Goal: Task Accomplishment & Management: Complete application form

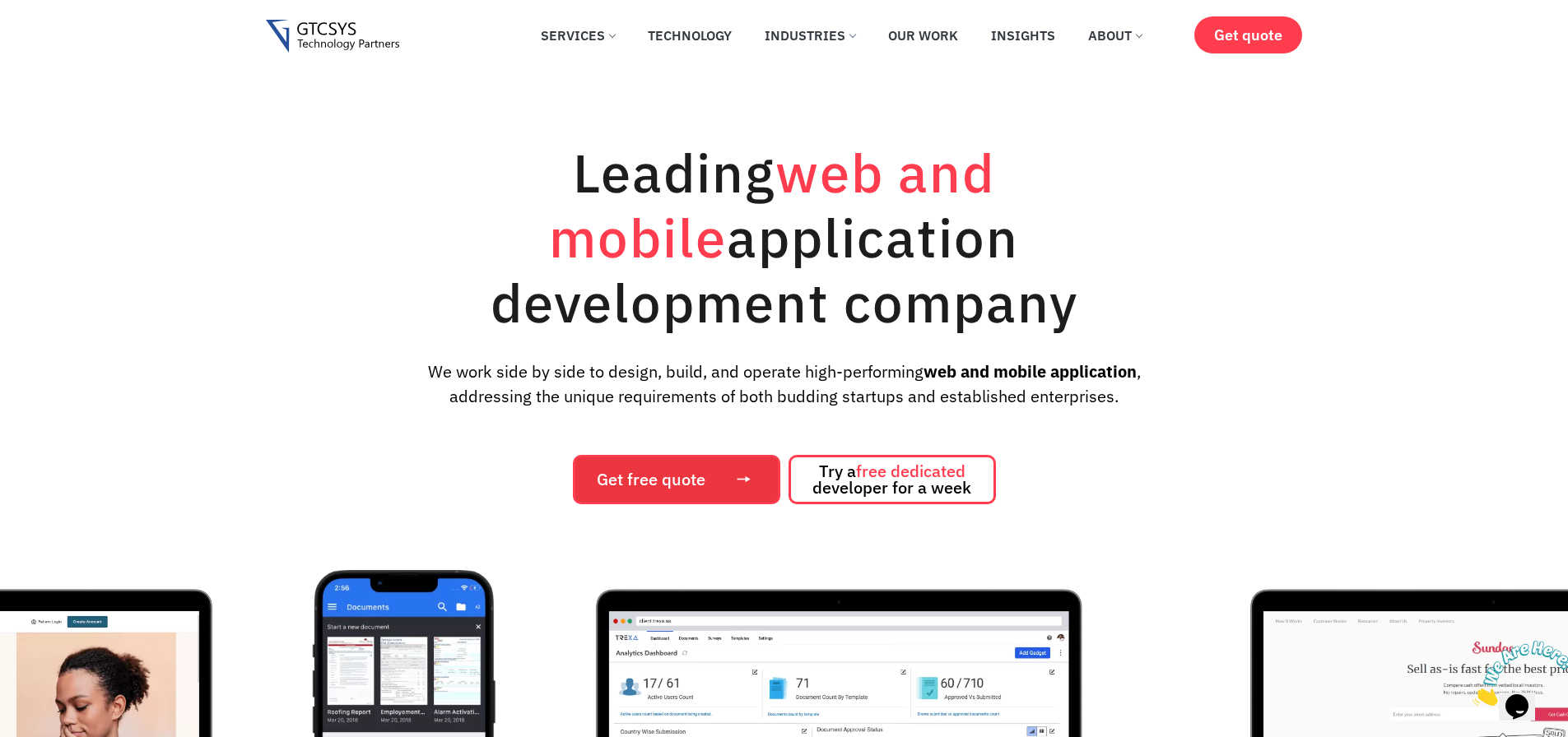
click at [654, 471] on span "Get free quote" at bounding box center [650, 480] width 109 height 17
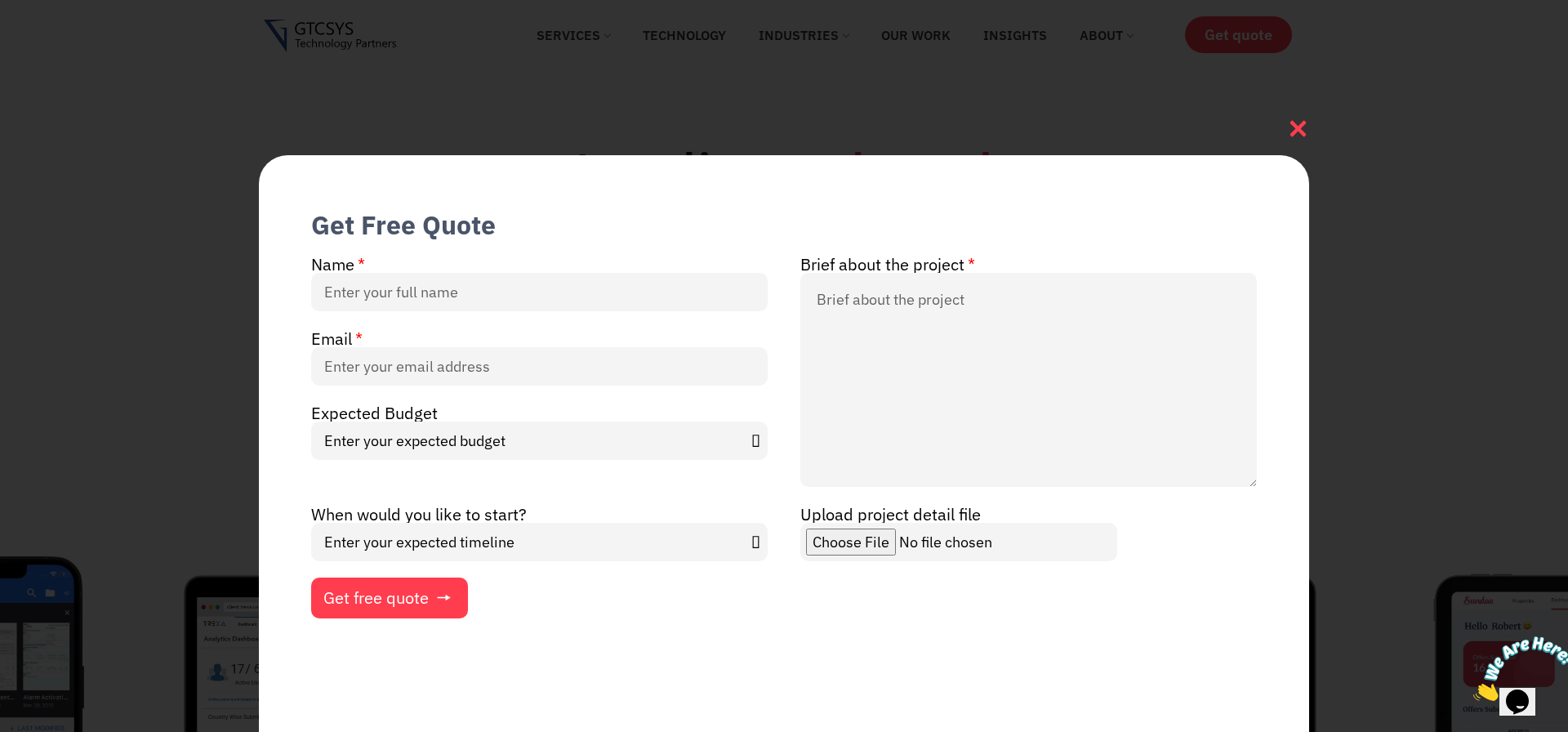
click at [1294, 129] on icon at bounding box center [1298, 129] width 22 height 22
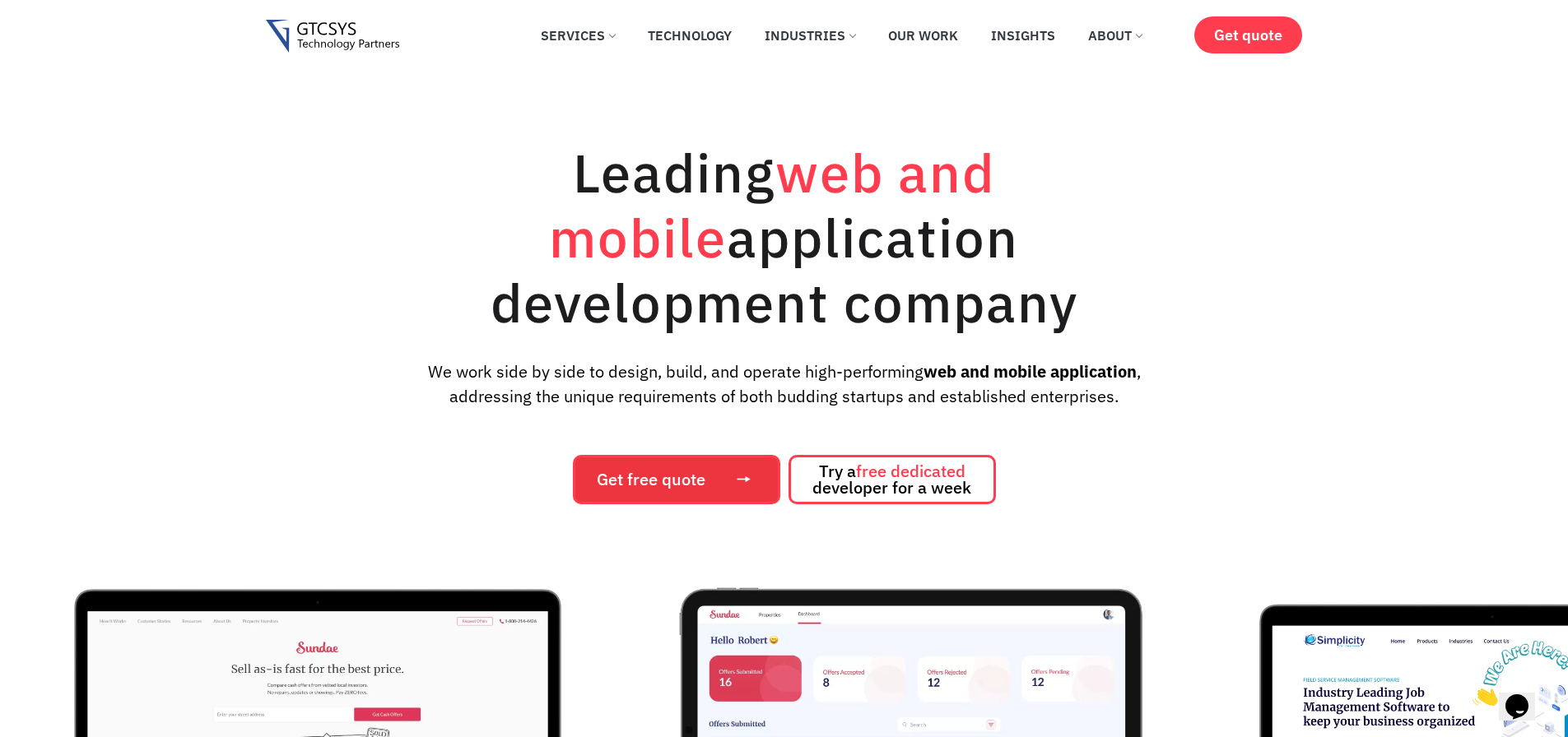
click at [654, 471] on span "Get free quote" at bounding box center [650, 480] width 109 height 17
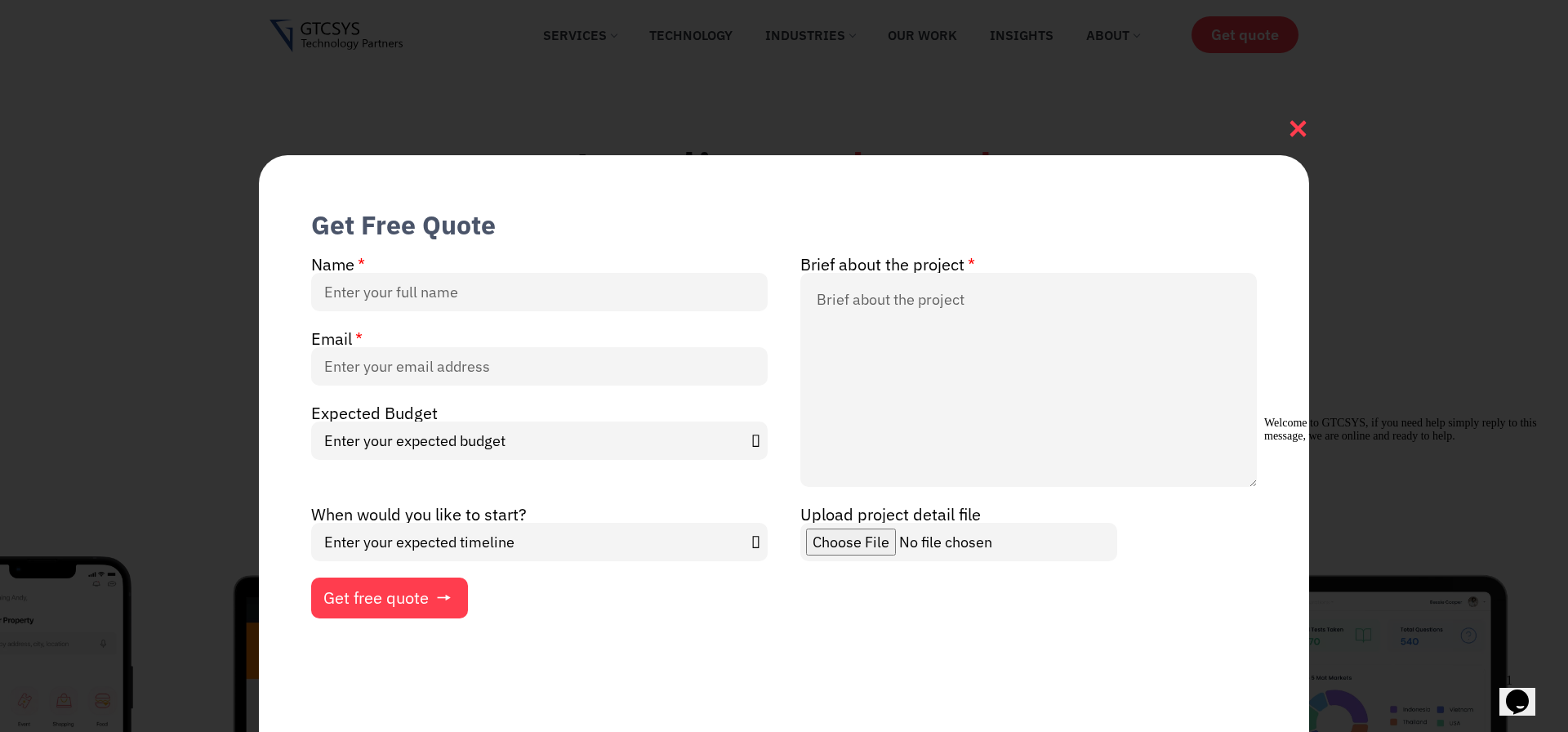
click at [1291, 124] on icon at bounding box center [1298, 129] width 22 height 22
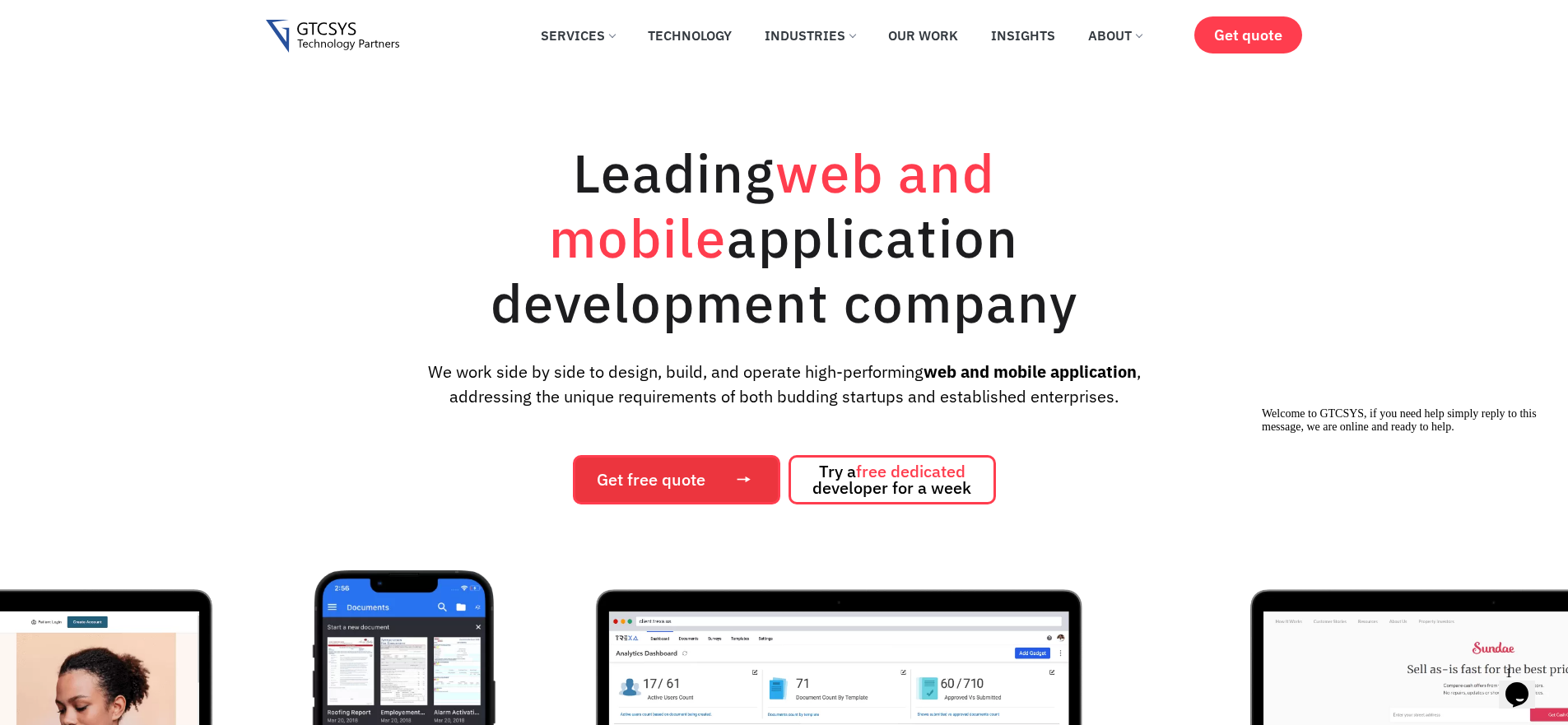
click at [710, 472] on span "Get free quote" at bounding box center [675, 480] width 159 height 17
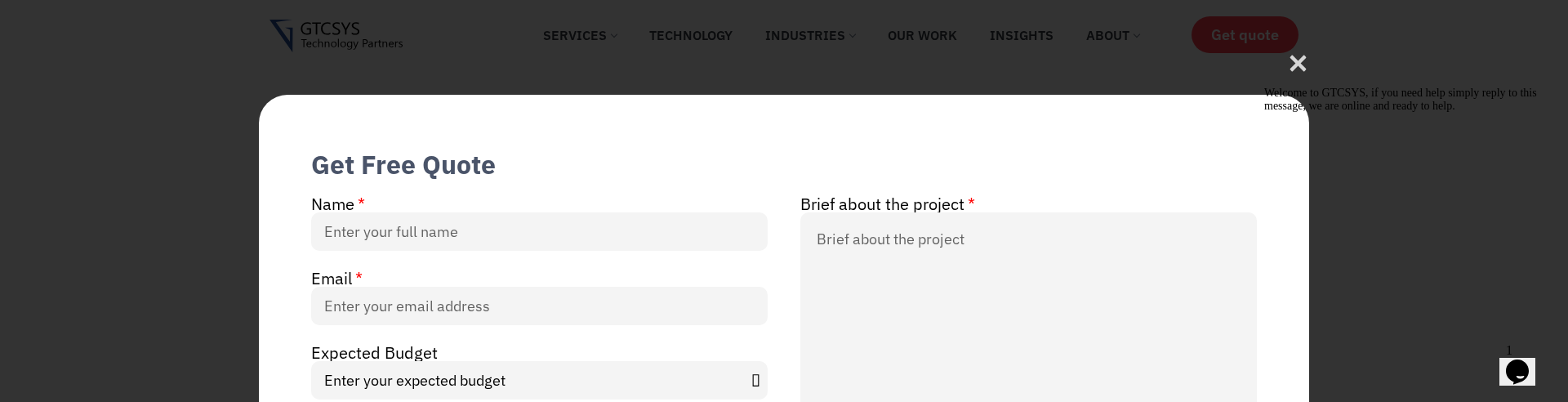
click at [1524, 359] on icon "Chat widget" at bounding box center [1517, 372] width 23 height 25
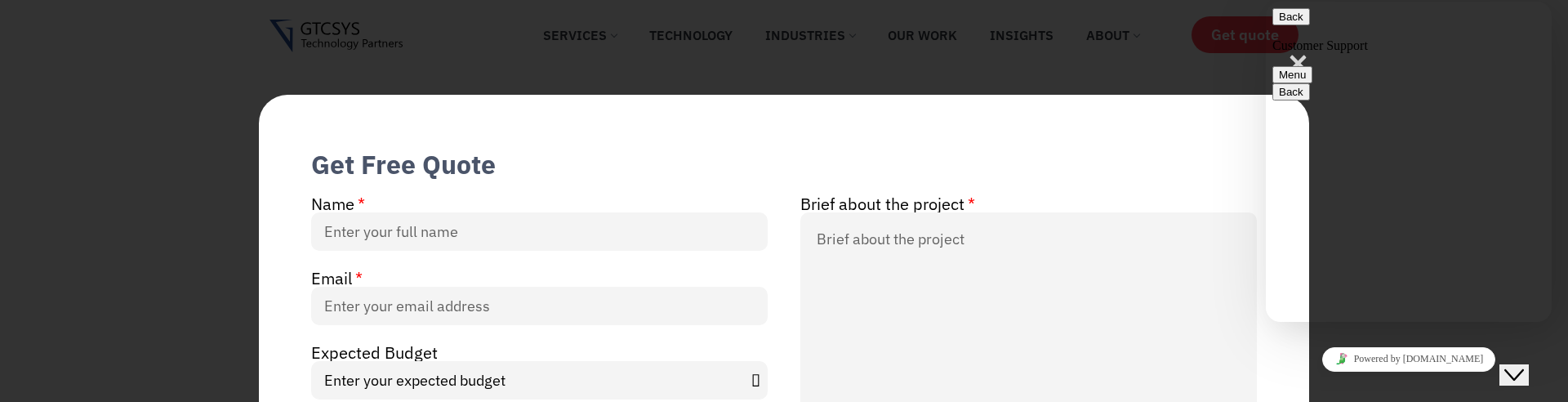
click at [1524, 369] on icon "Chat widget" at bounding box center [1514, 375] width 20 height 12
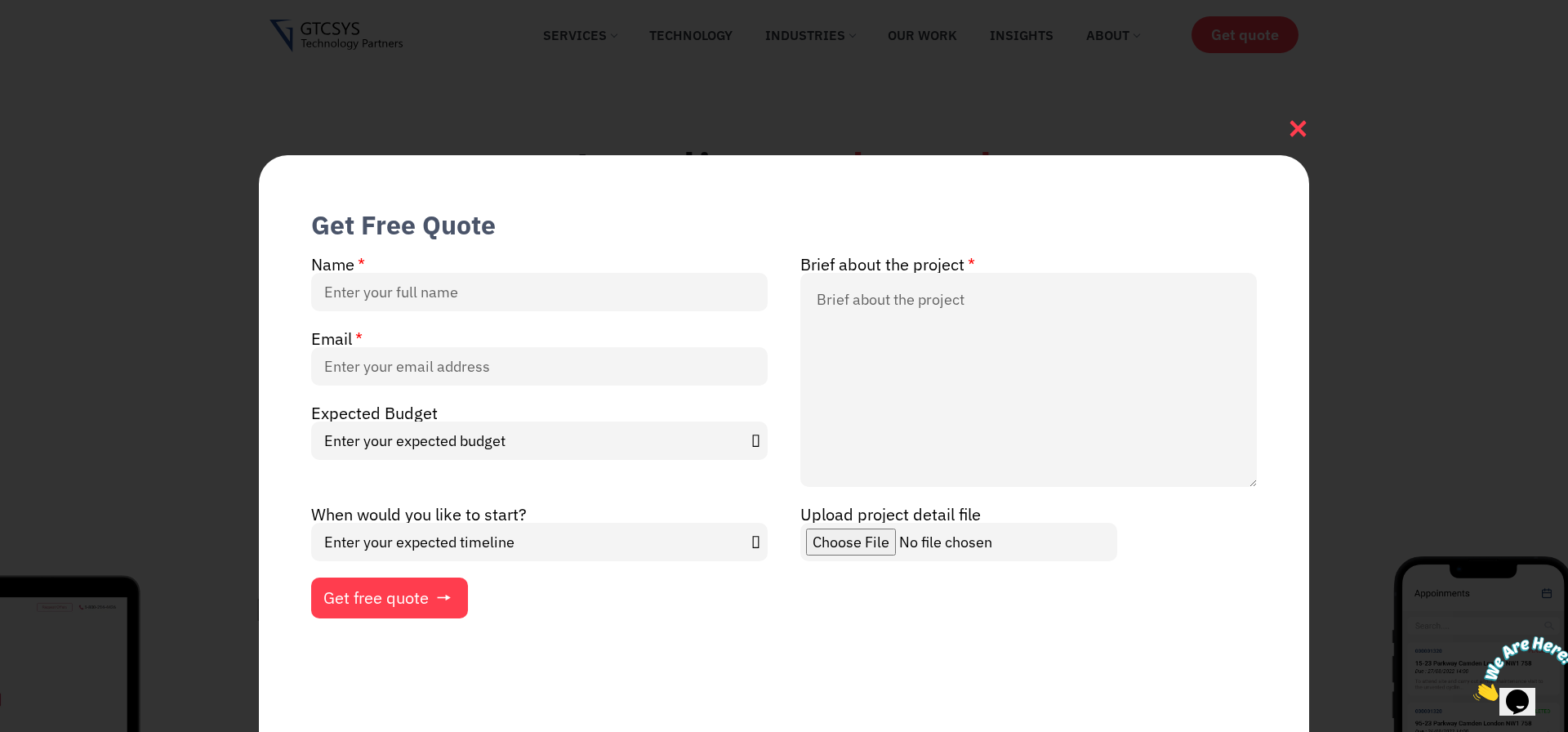
click at [1297, 119] on icon at bounding box center [1298, 129] width 22 height 22
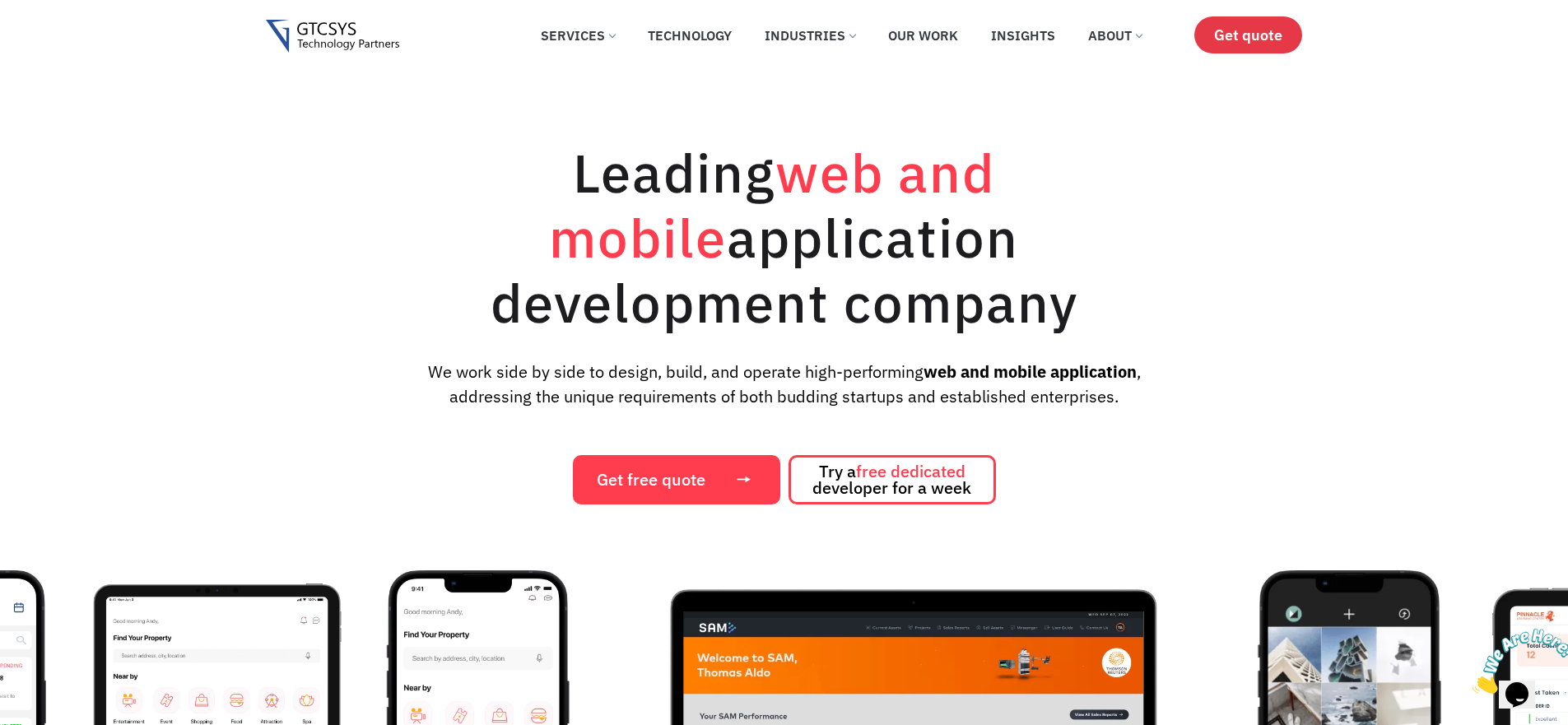
click at [1252, 35] on span "Get quote" at bounding box center [1248, 35] width 68 height 17
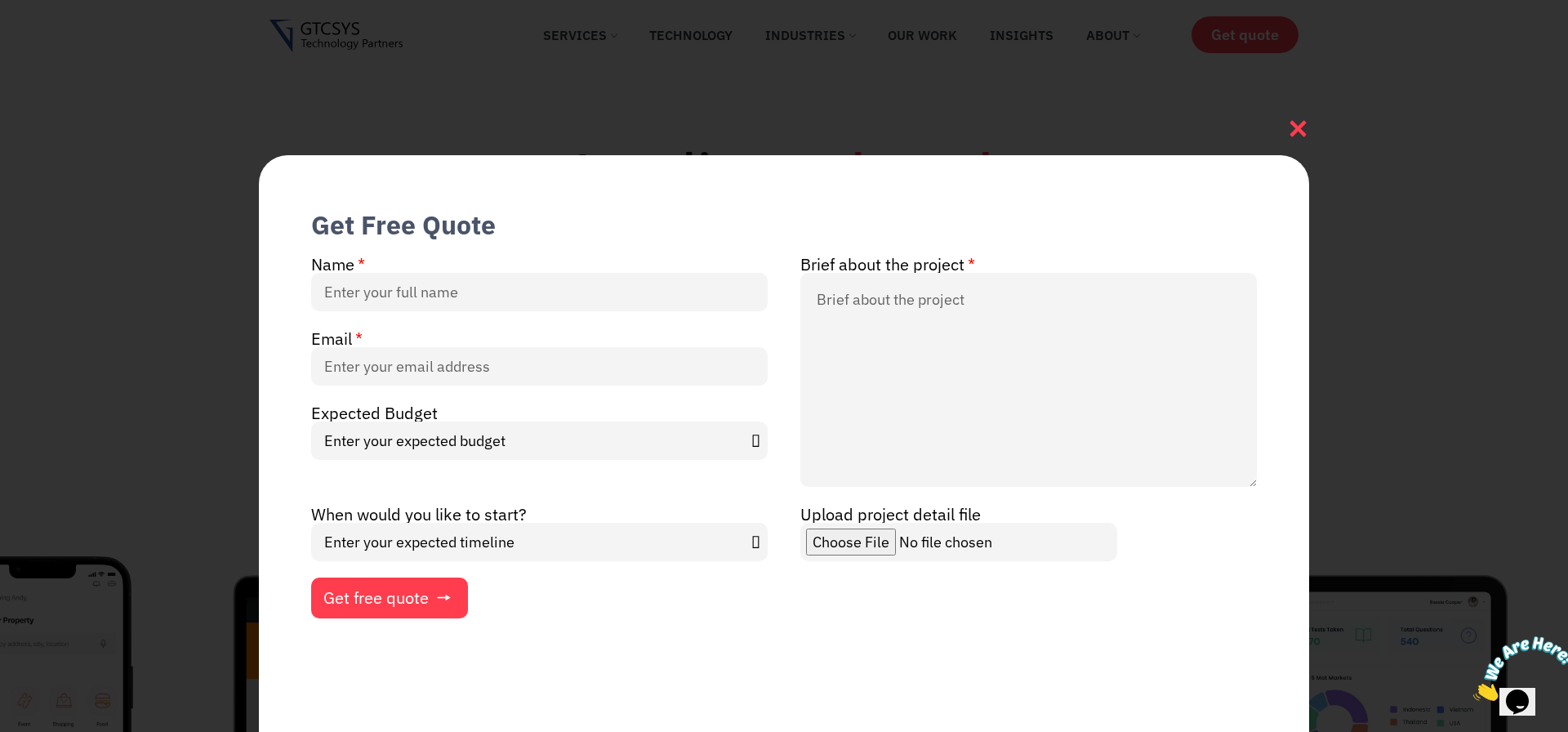
click at [1301, 129] on icon at bounding box center [1298, 129] width 22 height 22
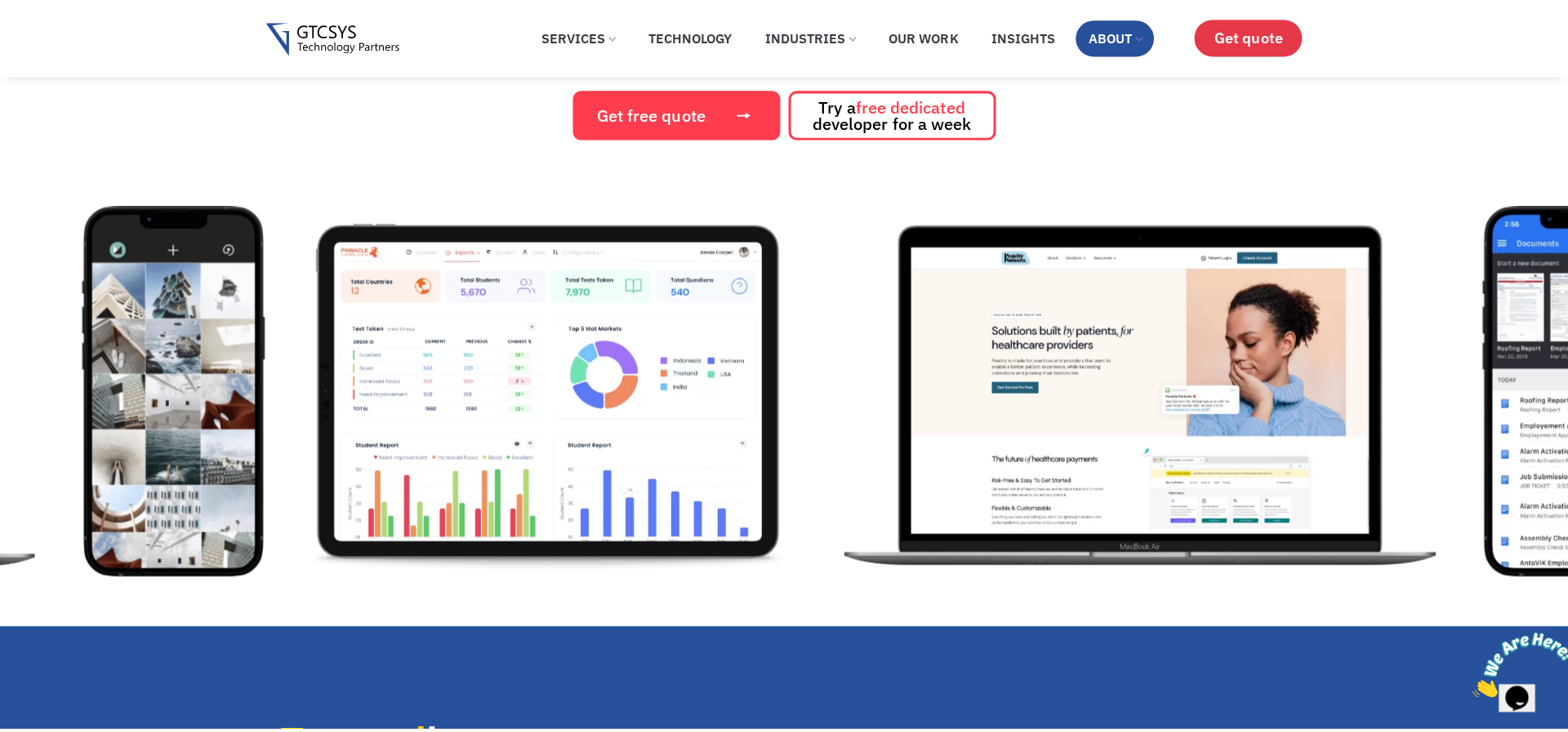
scroll to position [196, 0]
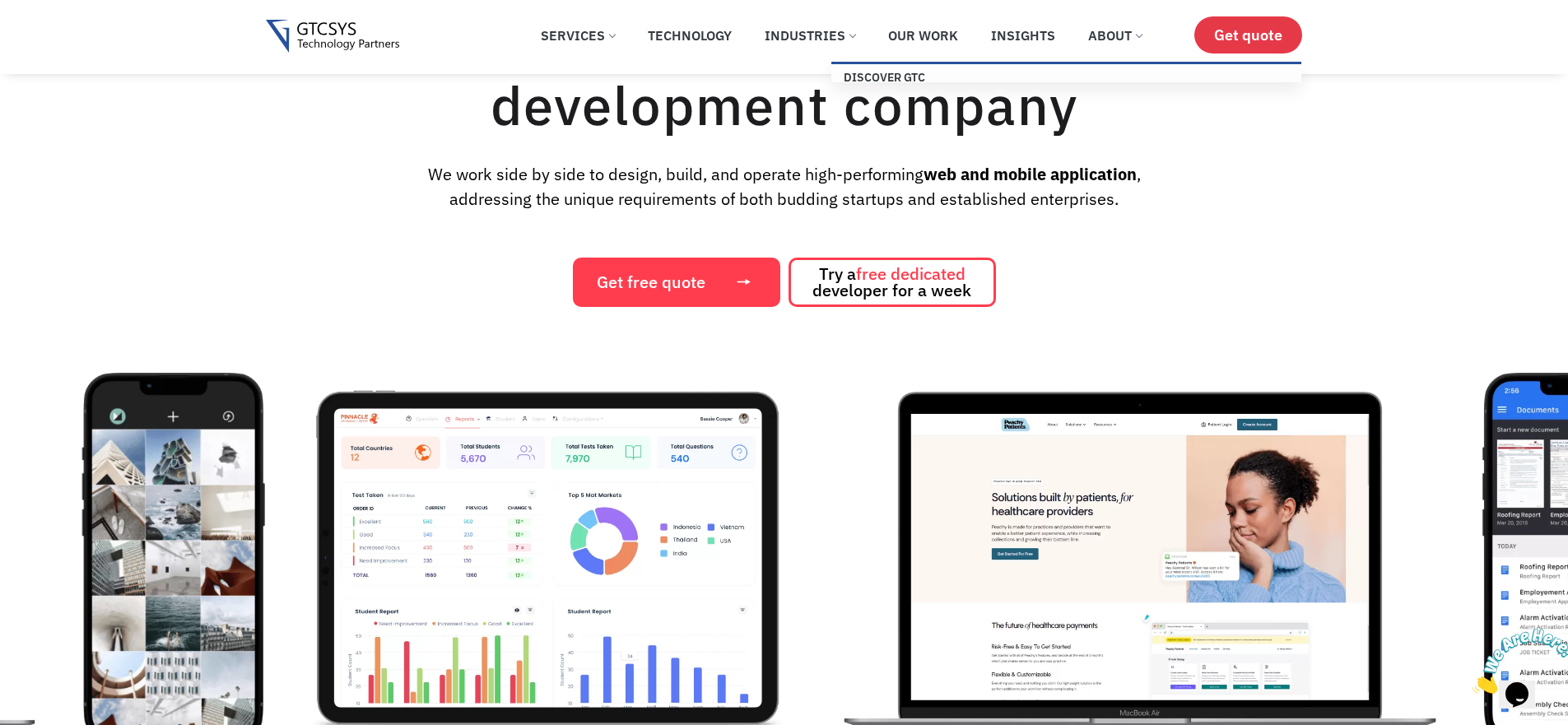
click at [1255, 32] on span "Get quote" at bounding box center [1248, 35] width 68 height 17
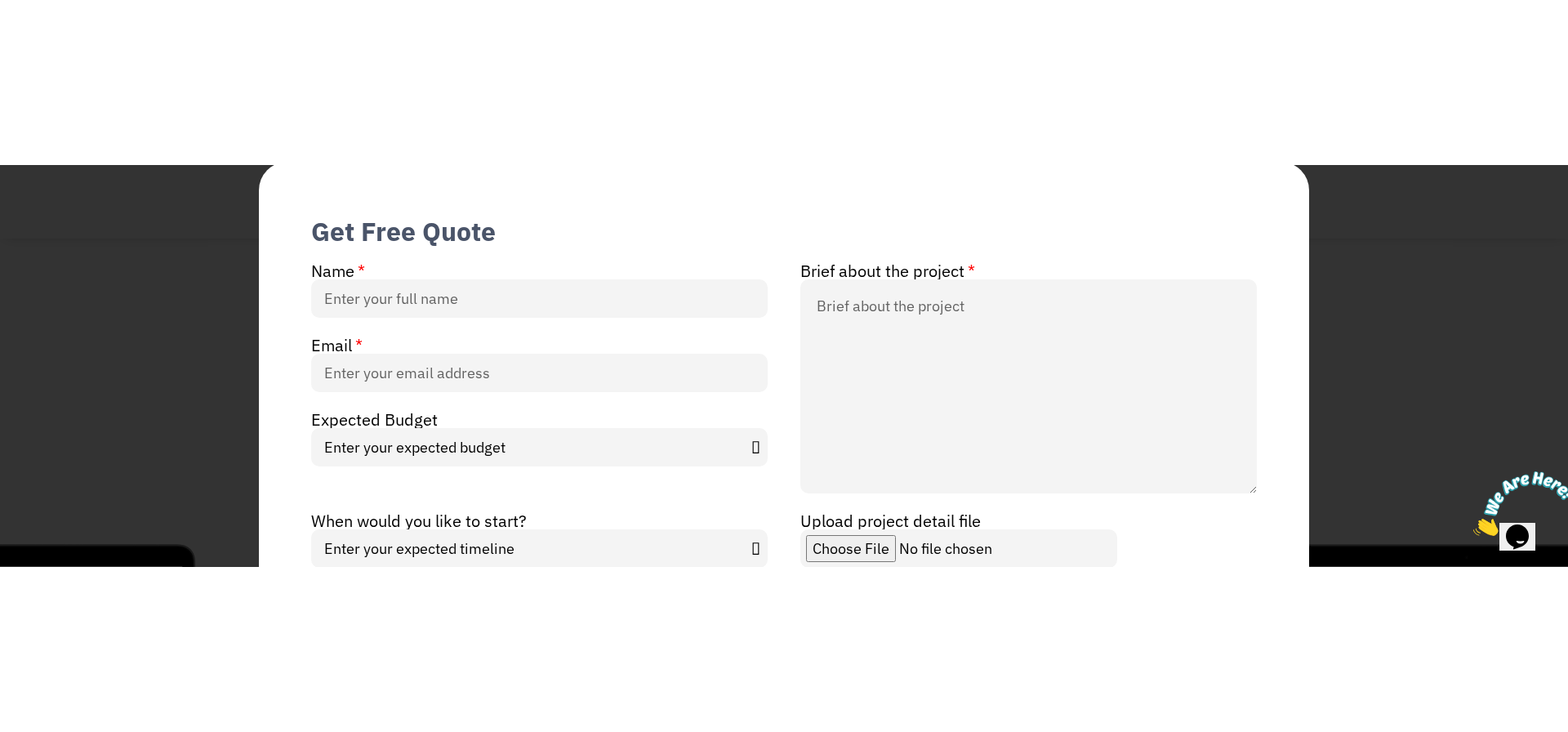
scroll to position [0, 0]
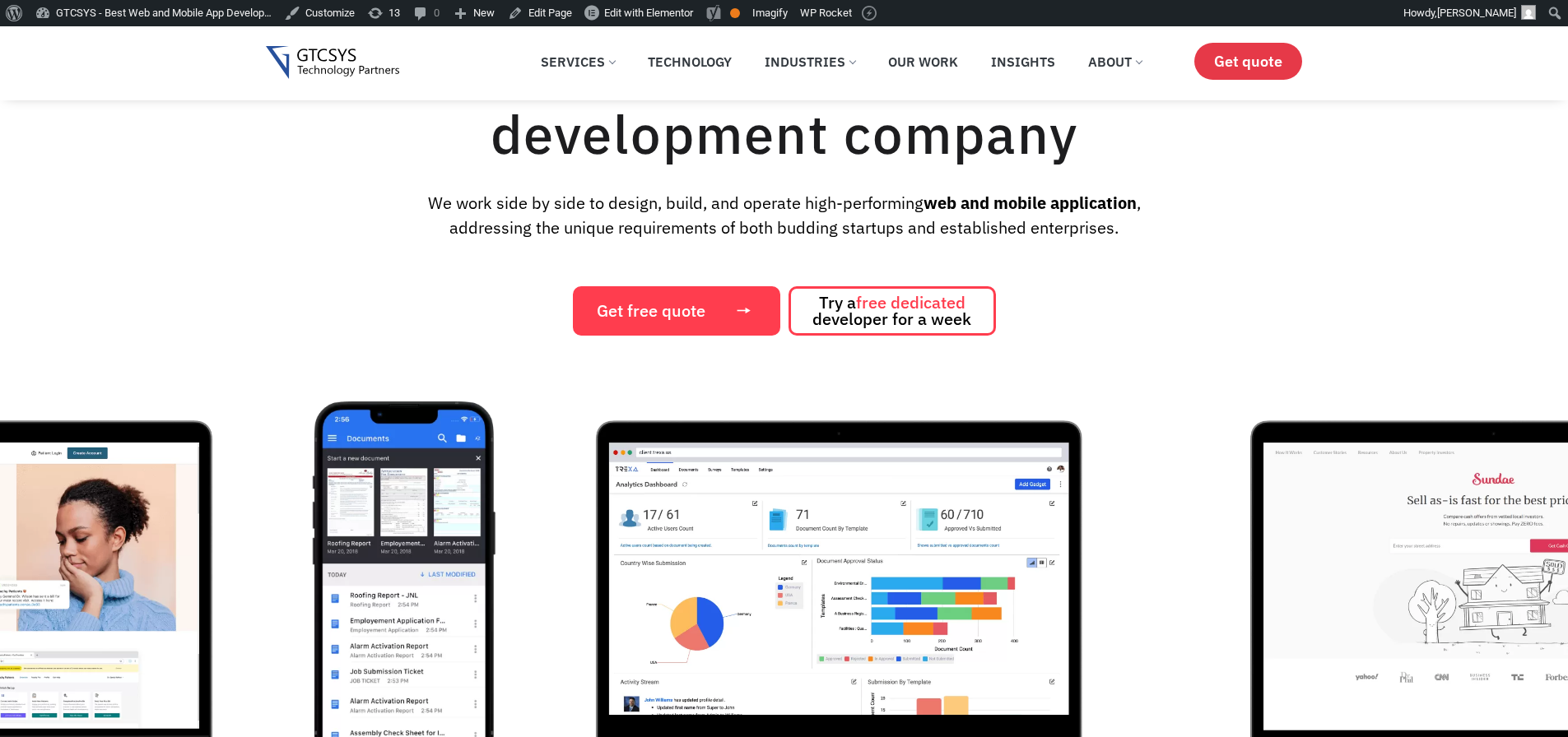
click at [1268, 66] on span "Get quote" at bounding box center [1248, 61] width 68 height 17
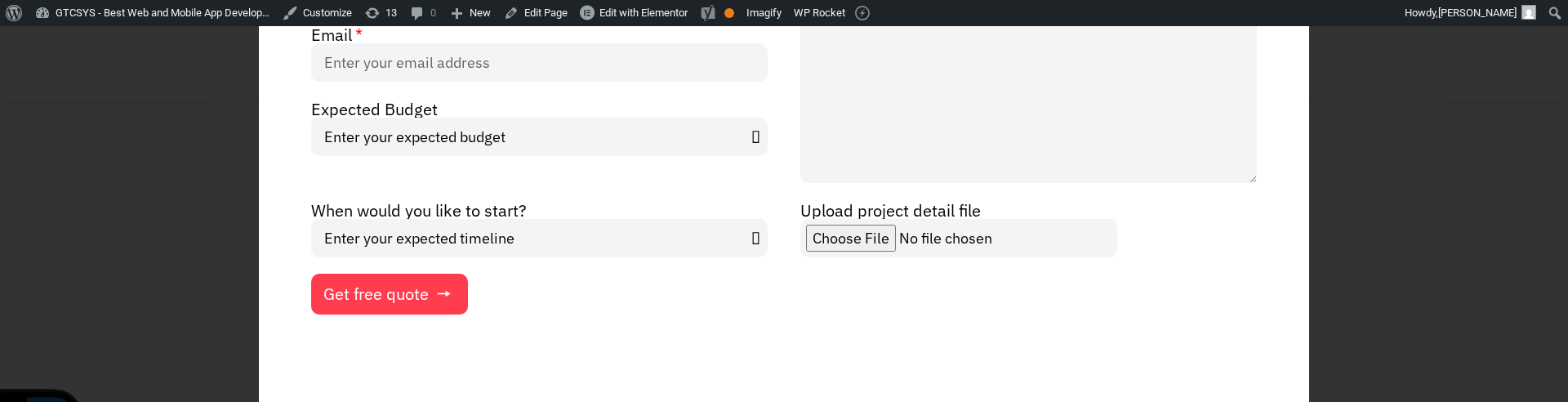
scroll to position [175, 0]
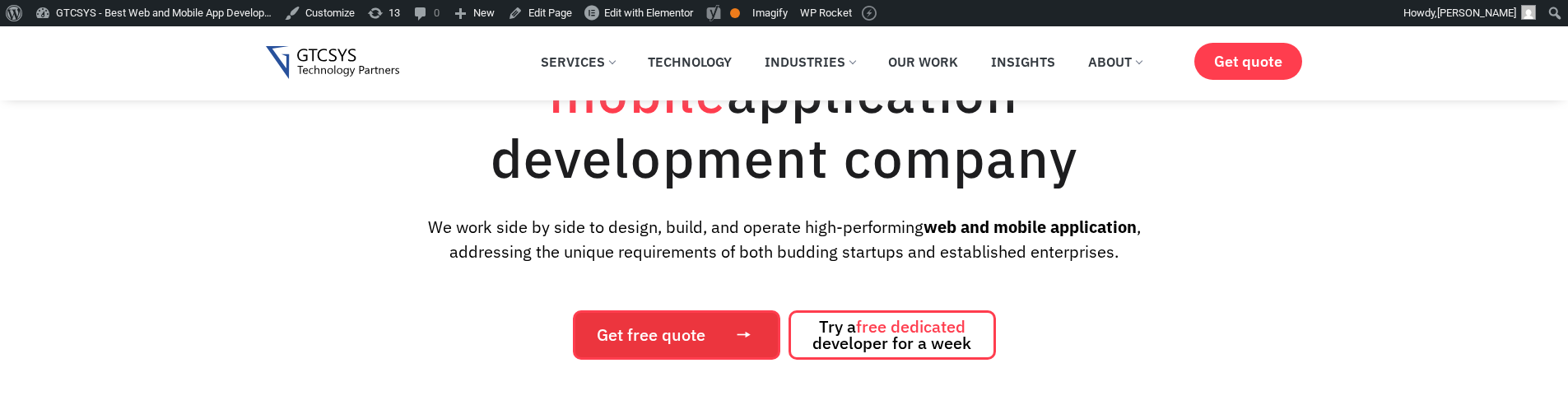
click at [684, 332] on span "Get free quote" at bounding box center [650, 334] width 109 height 17
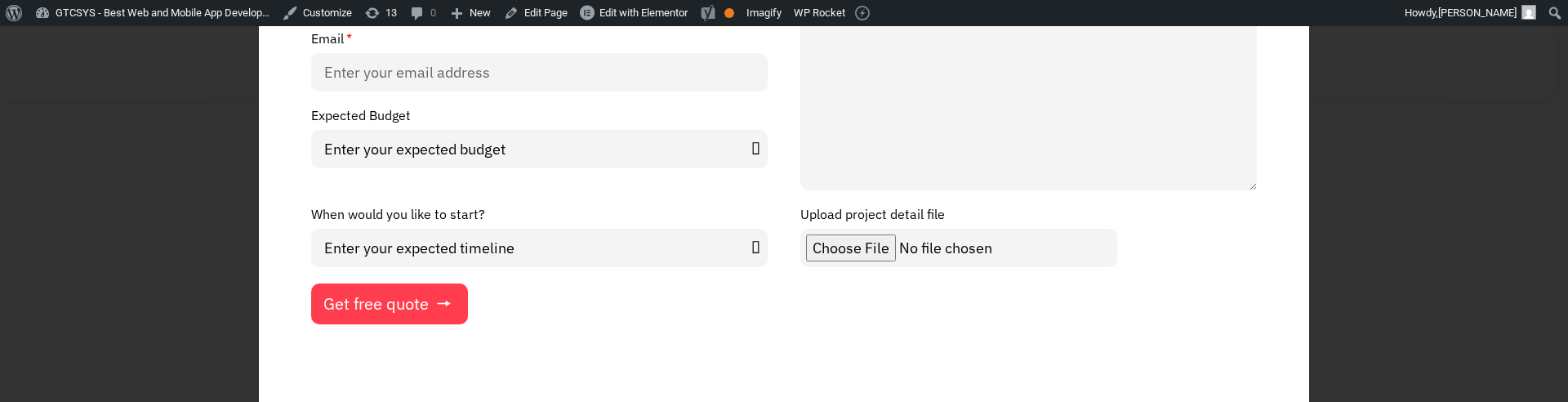
scroll to position [273, 0]
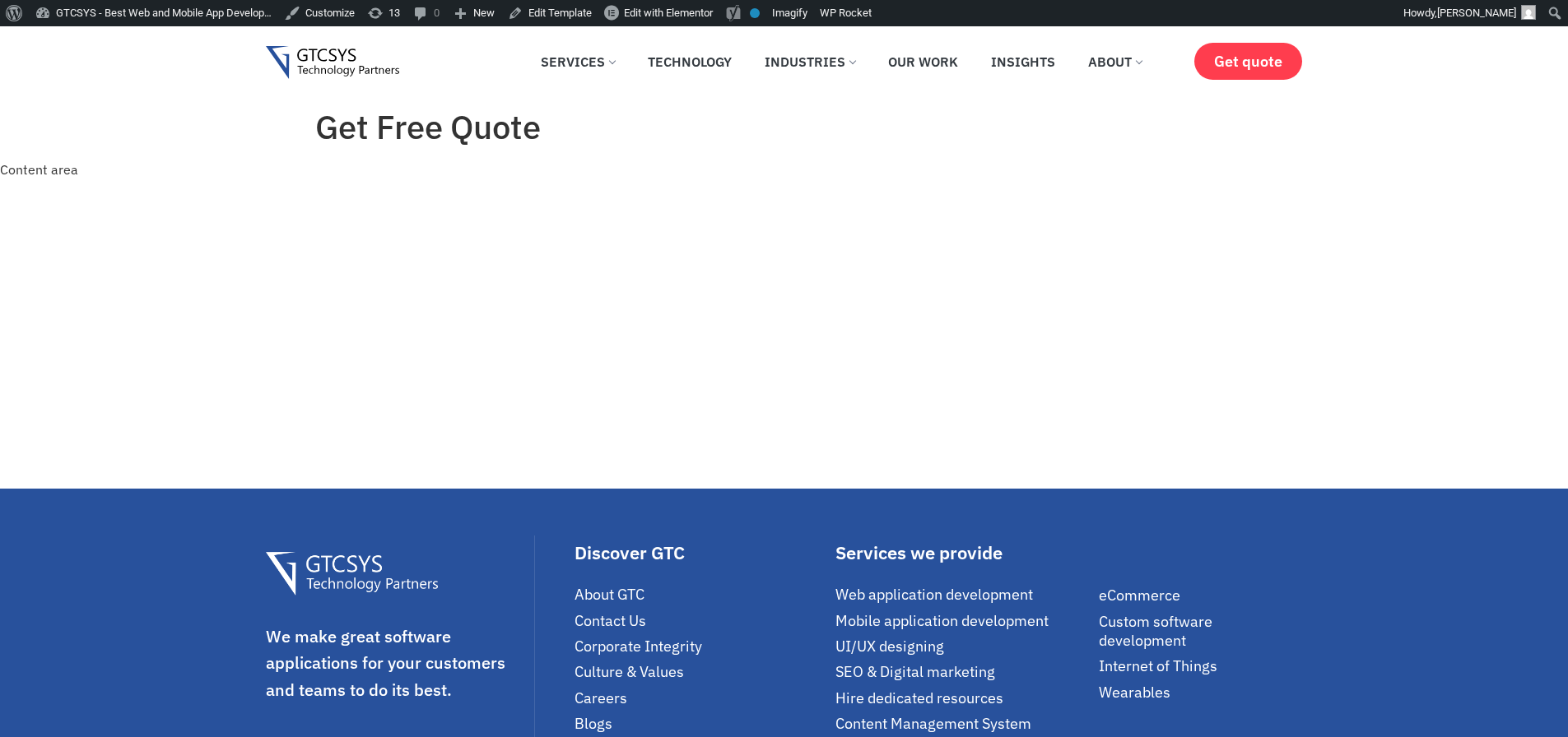
click at [1220, 85] on div "✕ Services Application Services Web Application Mobile Application AI (Artifici…" at bounding box center [784, 62] width 1037 height 51
click at [1238, 66] on span "Get quote" at bounding box center [1248, 61] width 68 height 17
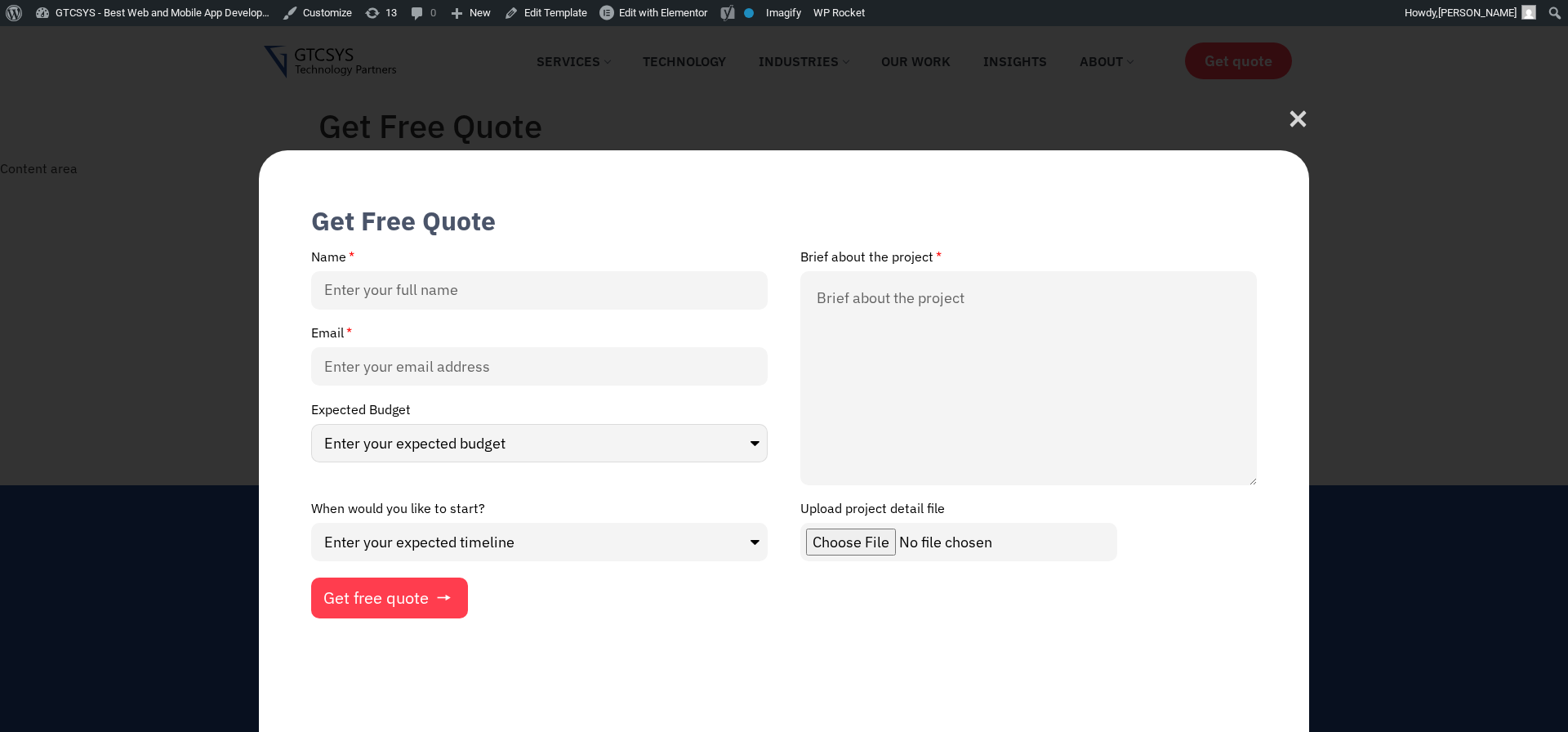
click at [476, 446] on select "Enter your expected budget Under $10000 $50,000 - $1,00,000 $1,00,000 and above" at bounding box center [540, 443] width 456 height 39
